Goal: Navigation & Orientation: Find specific page/section

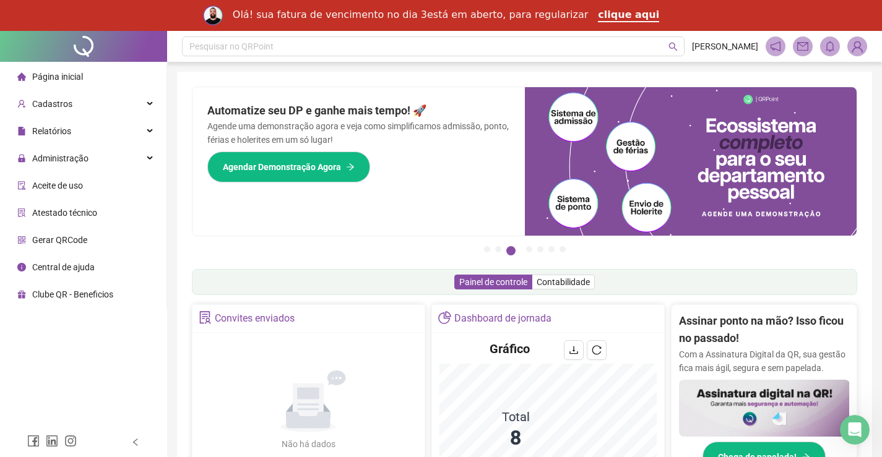
click at [71, 145] on ul "Página inicial Cadastros Relatórios Administração Aceite de uso Atestado técnic…" at bounding box center [83, 185] width 167 height 247
click at [72, 153] on span "Administração" at bounding box center [60, 158] width 56 height 10
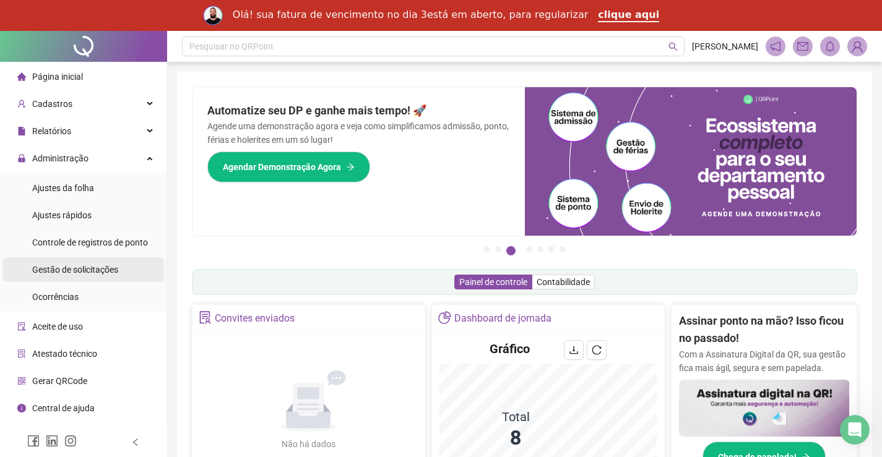
click at [80, 269] on span "Gestão de solicitações" at bounding box center [75, 270] width 86 height 10
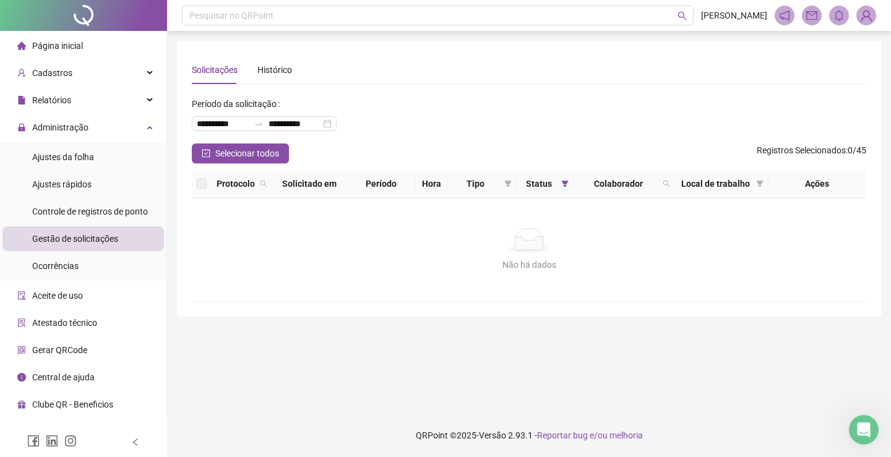
click at [73, 43] on span "Página inicial" at bounding box center [57, 46] width 51 height 10
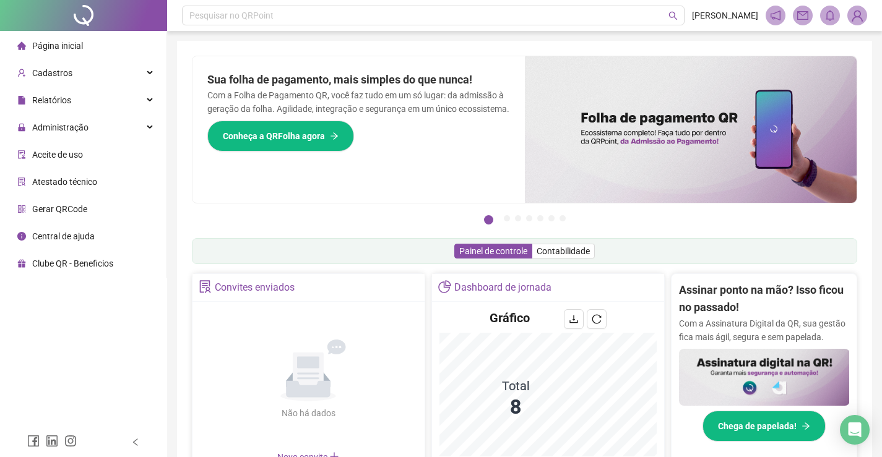
click at [108, 50] on li "Página inicial" at bounding box center [82, 45] width 161 height 25
click at [35, 38] on div "Página inicial" at bounding box center [50, 45] width 66 height 25
click at [84, 71] on div "Cadastros" at bounding box center [82, 73] width 161 height 25
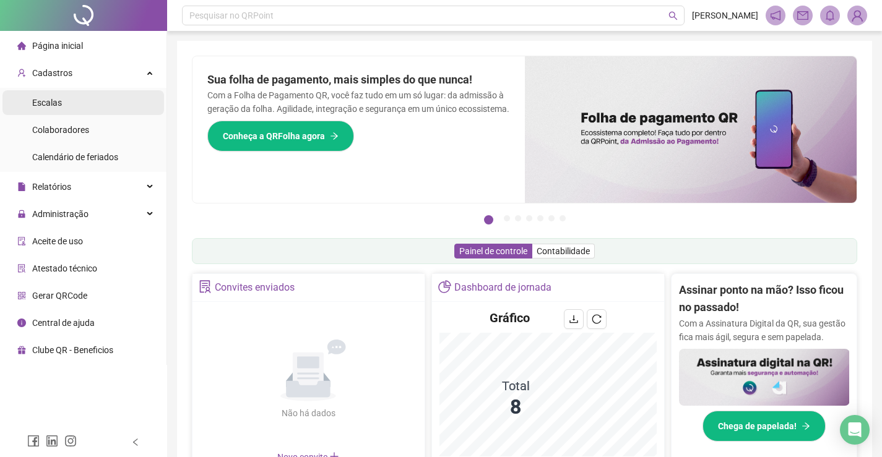
click at [75, 106] on li "Escalas" at bounding box center [82, 102] width 161 height 25
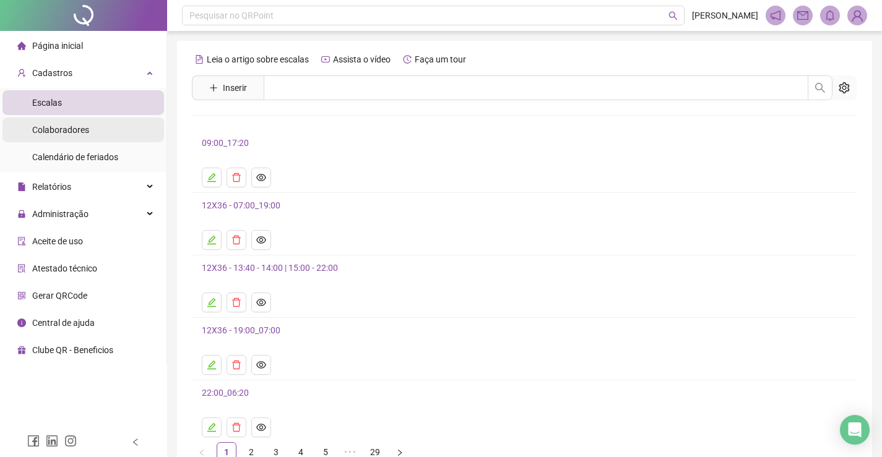
click at [70, 126] on span "Colaboradores" at bounding box center [60, 130] width 57 height 10
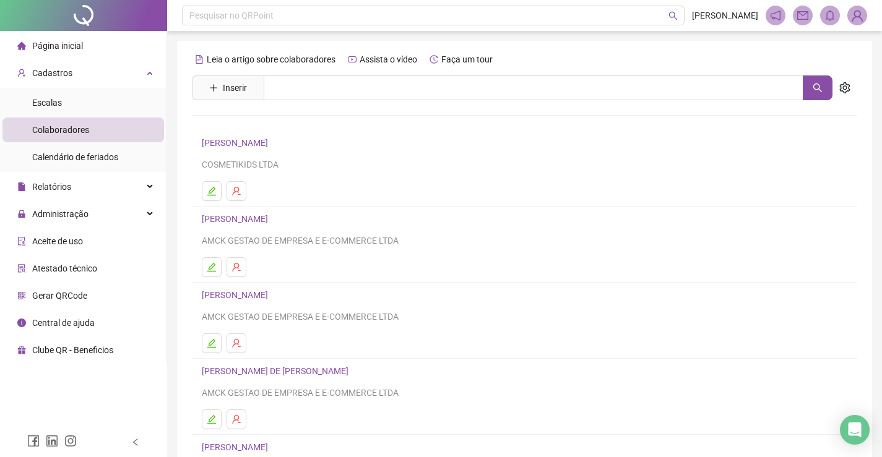
click at [66, 48] on span "Página inicial" at bounding box center [57, 46] width 51 height 10
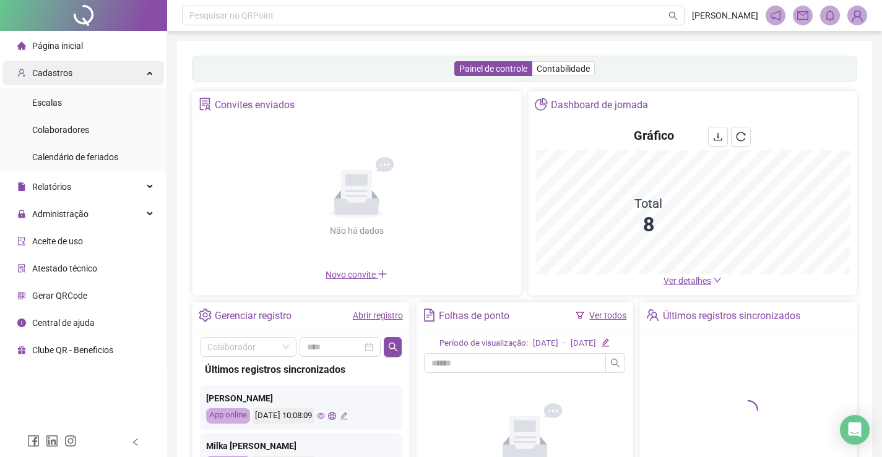
click at [144, 71] on div "Cadastros" at bounding box center [82, 73] width 161 height 25
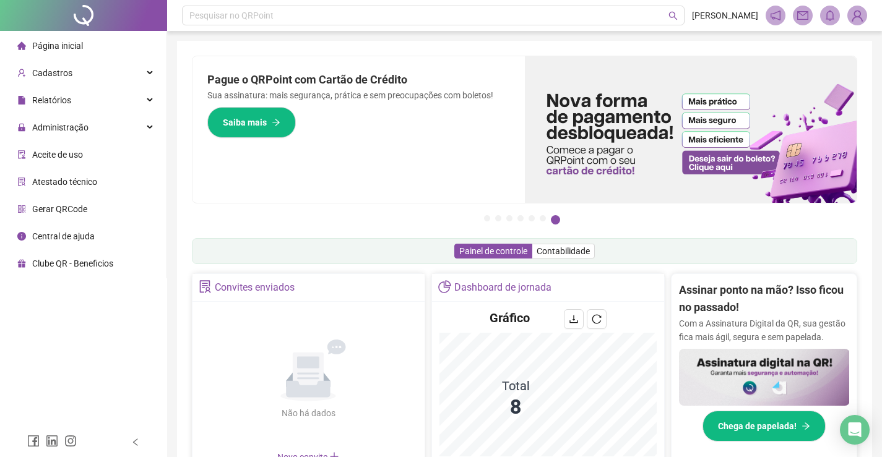
click at [106, 46] on li "Página inicial" at bounding box center [82, 45] width 161 height 25
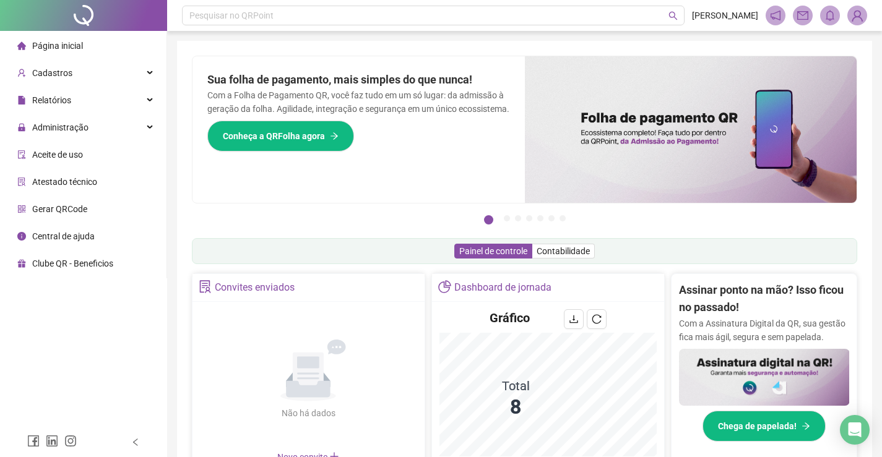
click at [772, 15] on icon "notification" at bounding box center [775, 15] width 11 height 11
